Goal: Information Seeking & Learning: Learn about a topic

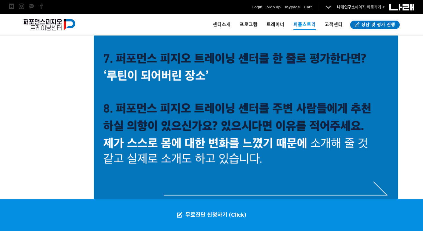
scroll to position [1733, 0]
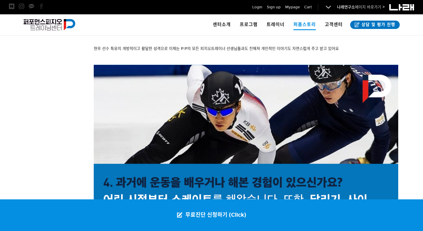
scroll to position [1051, 0]
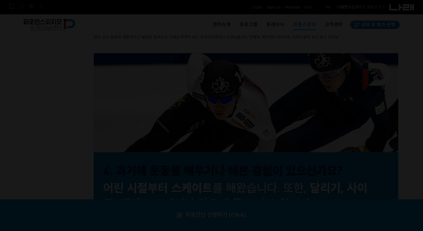
scroll to position [1065, 0]
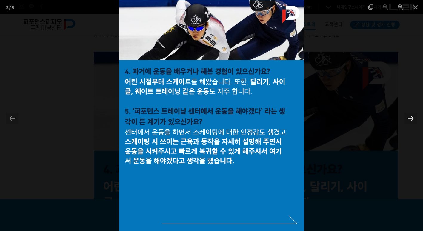
click at [407, 117] on div at bounding box center [410, 118] width 13 height 12
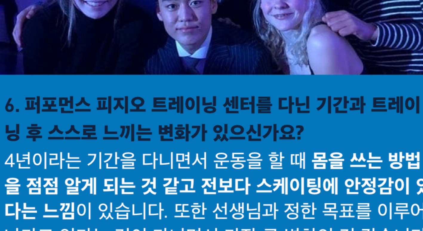
drag, startPoint x: 198, startPoint y: 53, endPoint x: 198, endPoint y: 65, distance: 12.0
click at [198, 65] on img at bounding box center [211, 115] width 185 height 231
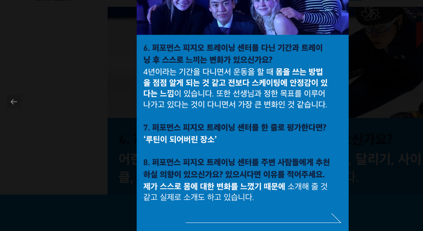
scroll to position [1083, 0]
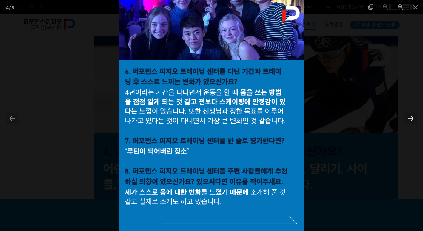
click at [406, 119] on div at bounding box center [410, 118] width 13 height 12
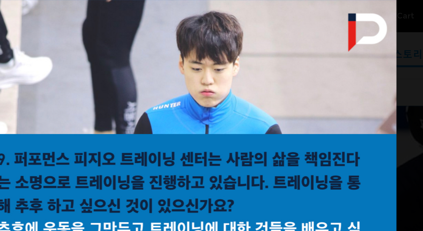
scroll to position [1068, 0]
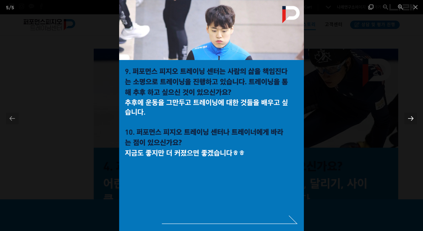
click at [411, 118] on div at bounding box center [410, 118] width 13 height 12
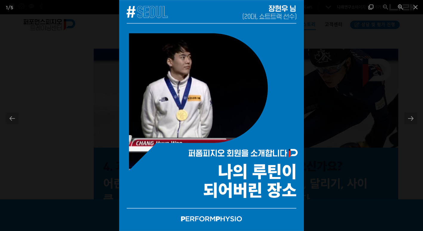
drag, startPoint x: 411, startPoint y: 118, endPoint x: 411, endPoint y: 130, distance: 12.8
click at [411, 130] on div at bounding box center [211, 115] width 423 height 231
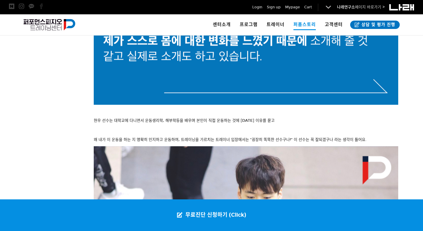
scroll to position [1832, 0]
